Goal: Information Seeking & Learning: Check status

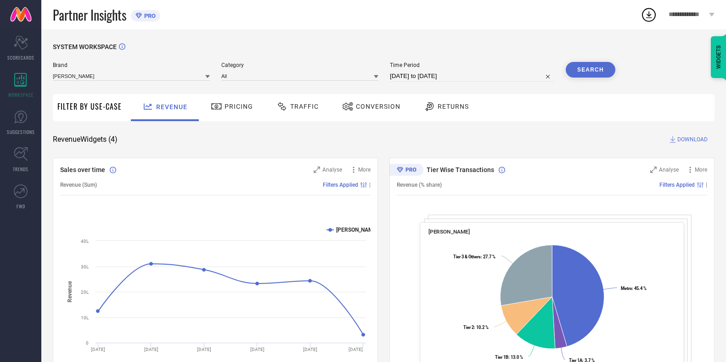
scroll to position [35, 0]
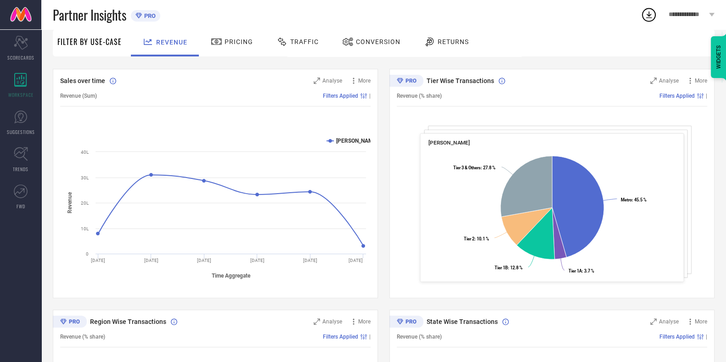
scroll to position [90, 0]
click at [303, 38] on span "Traffic" at bounding box center [304, 41] width 28 height 7
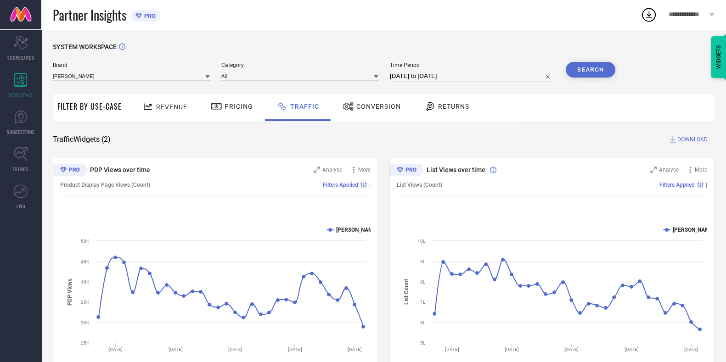
scroll to position [39, 0]
